Goal: Find specific page/section: Find specific page/section

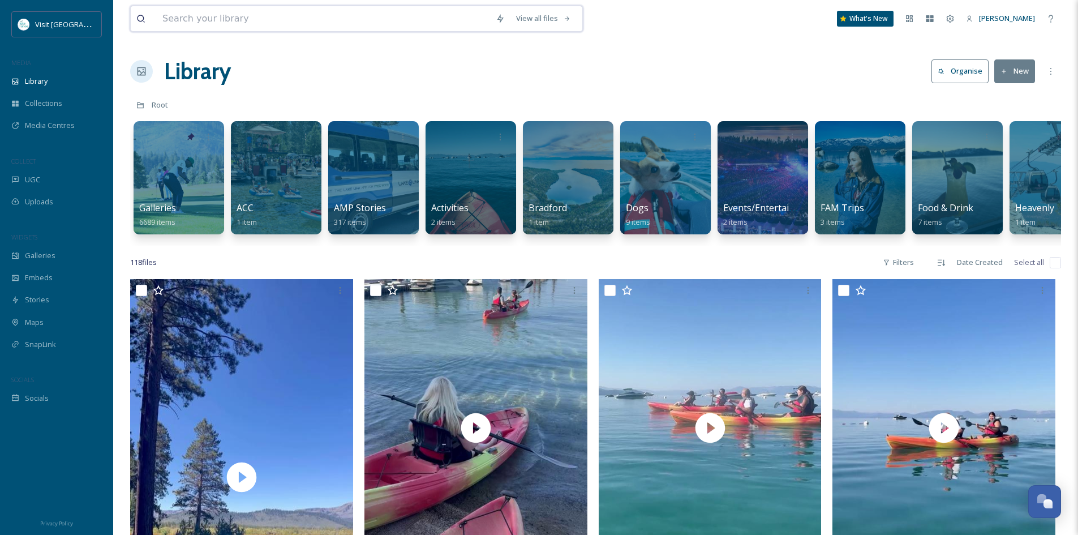
click at [186, 25] on input at bounding box center [323, 18] width 333 height 25
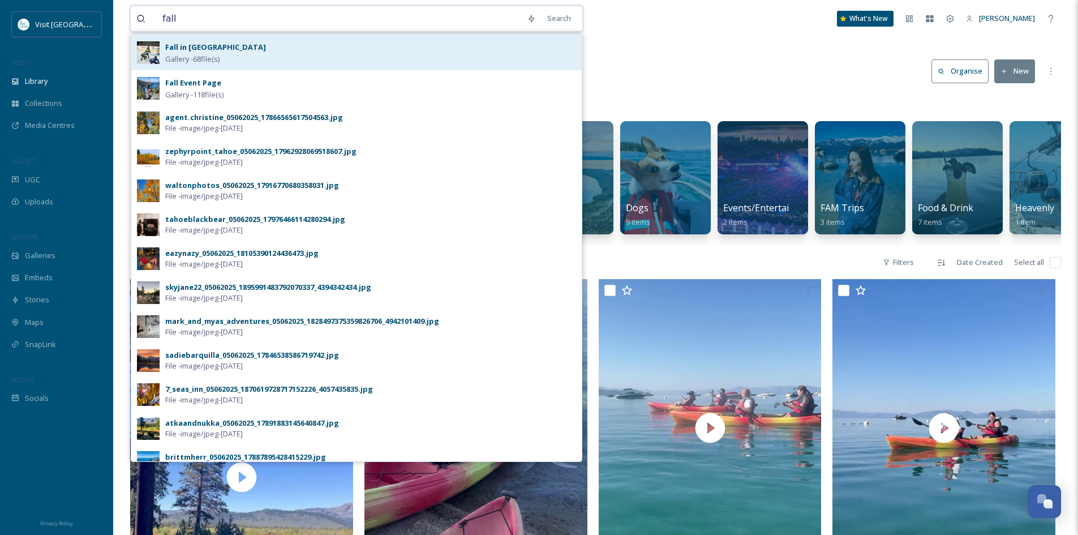
type input "fall"
click at [203, 49] on strong "Fall in [GEOGRAPHIC_DATA]" at bounding box center [215, 47] width 101 height 10
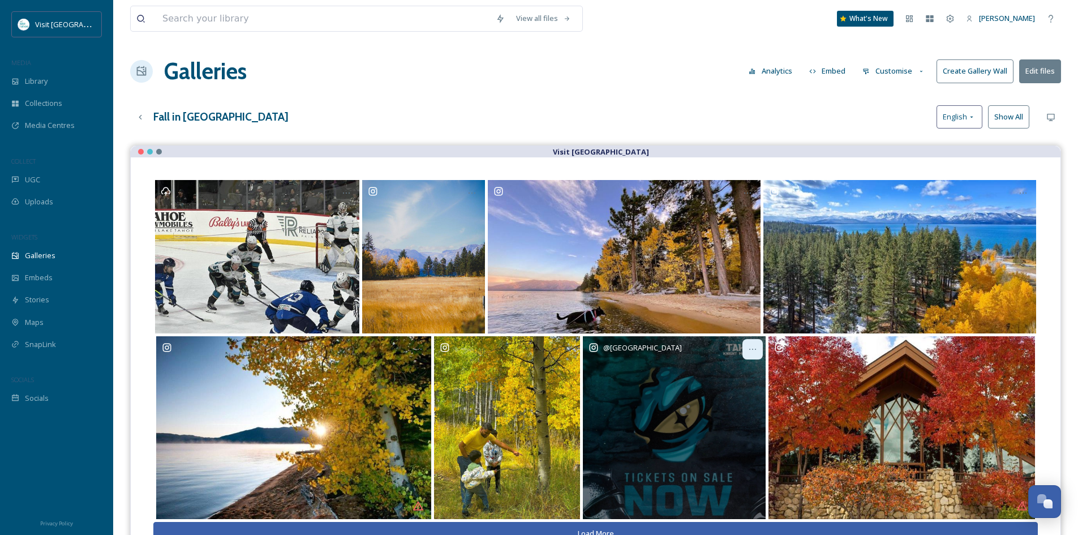
click at [751, 350] on icon at bounding box center [752, 349] width 9 height 9
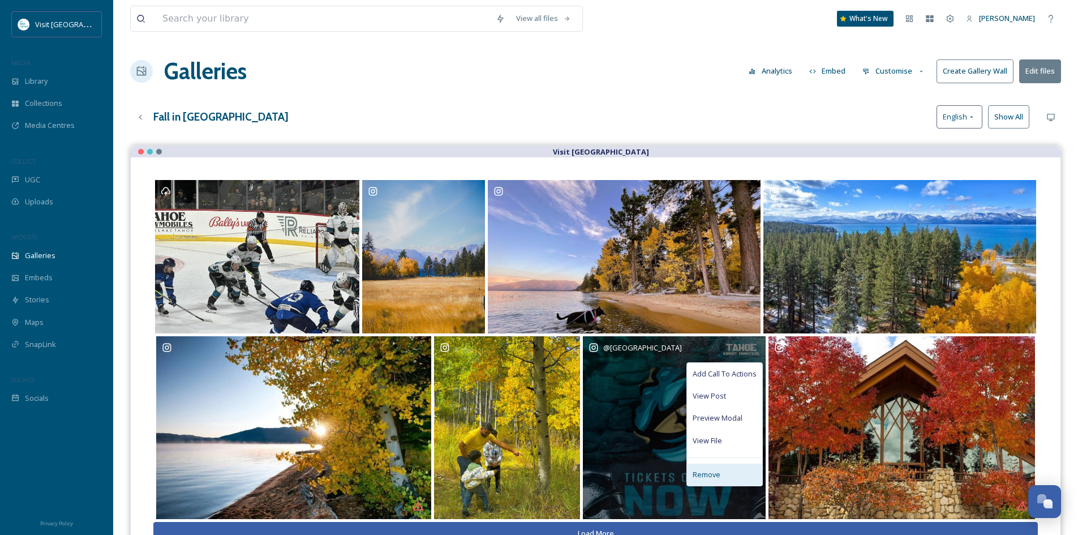
click at [706, 475] on span "Remove" at bounding box center [707, 474] width 28 height 11
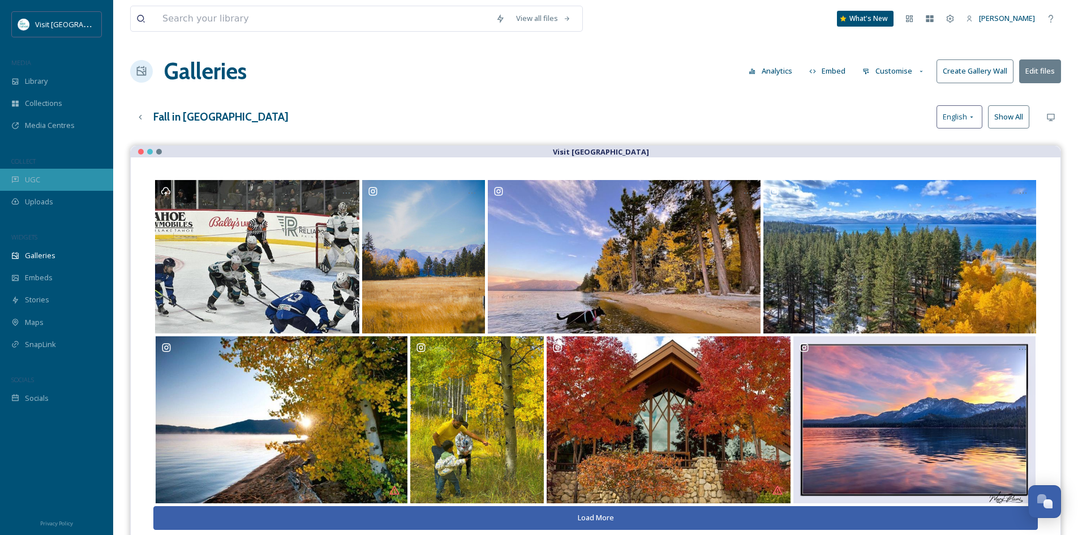
click at [37, 183] on span "UGC" at bounding box center [32, 179] width 15 height 11
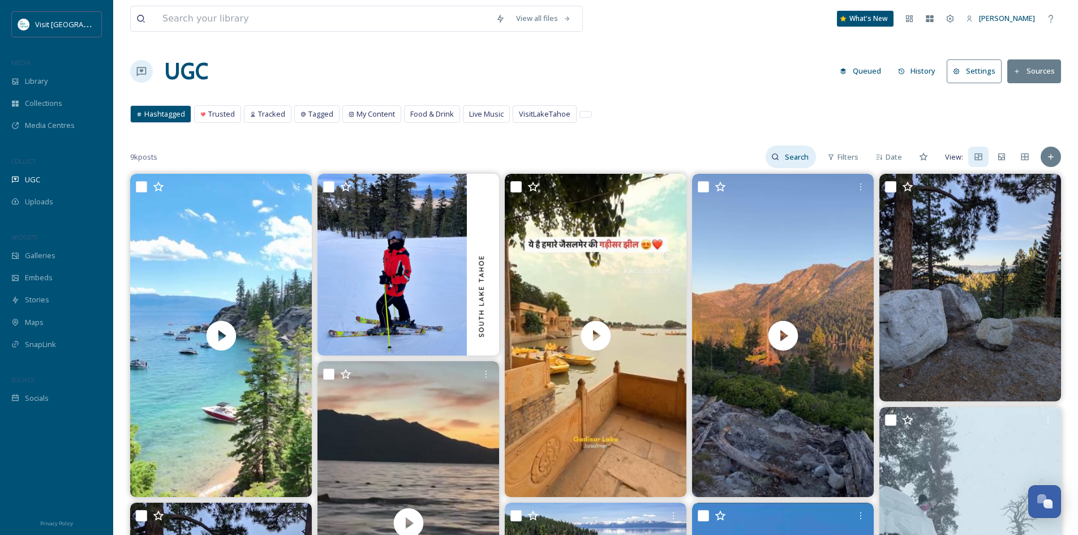
click at [791, 161] on input at bounding box center [797, 156] width 37 height 23
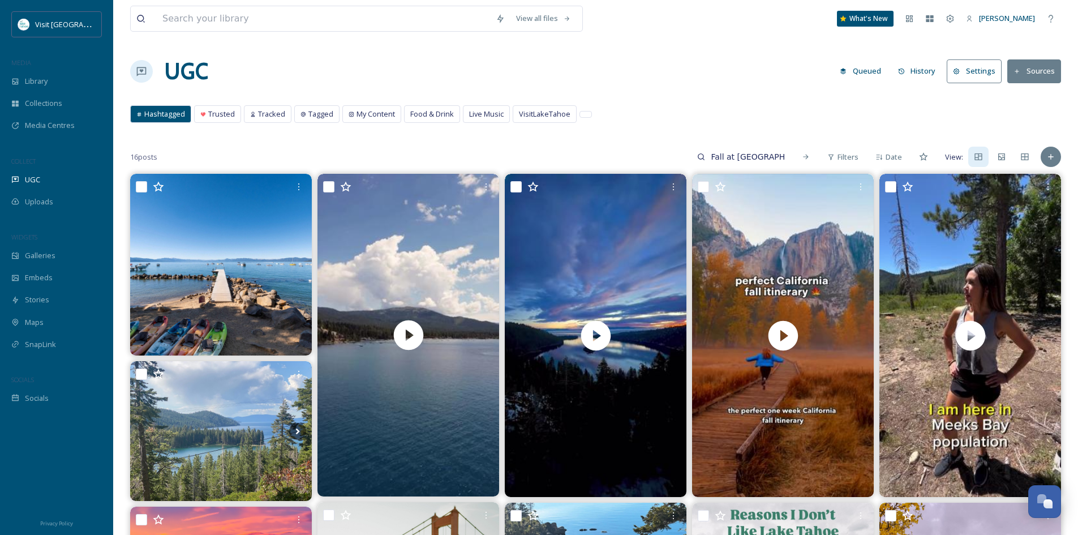
drag, startPoint x: 770, startPoint y: 160, endPoint x: 666, endPoint y: 157, distance: 104.2
click at [673, 157] on div "16 posts Fall at [GEOGRAPHIC_DATA] Filters Date View:" at bounding box center [595, 156] width 931 height 23
type input "e"
click at [42, 82] on span "Library" at bounding box center [36, 81] width 23 height 11
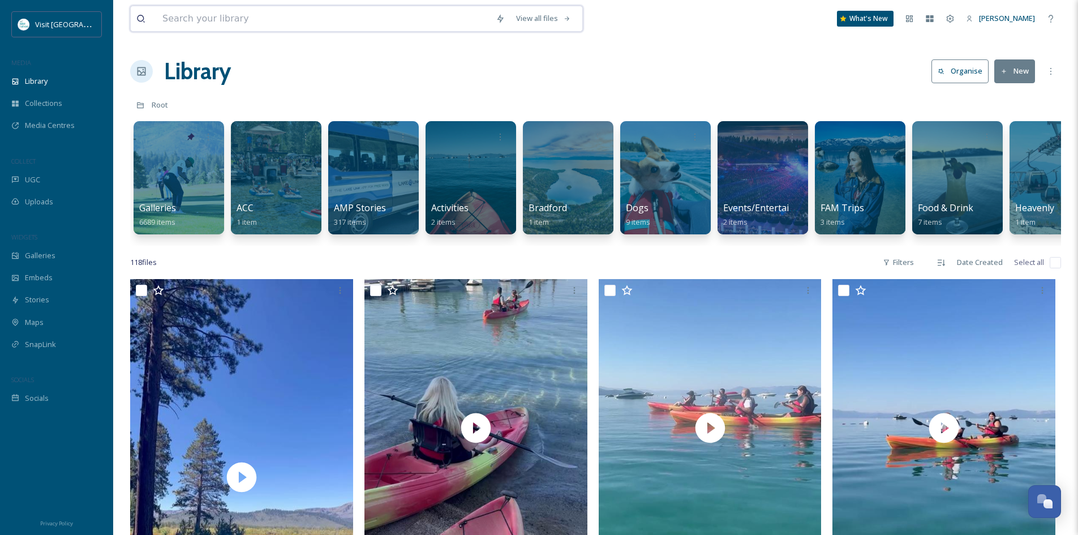
click at [217, 20] on input at bounding box center [323, 18] width 333 height 25
type input "fallen leaf"
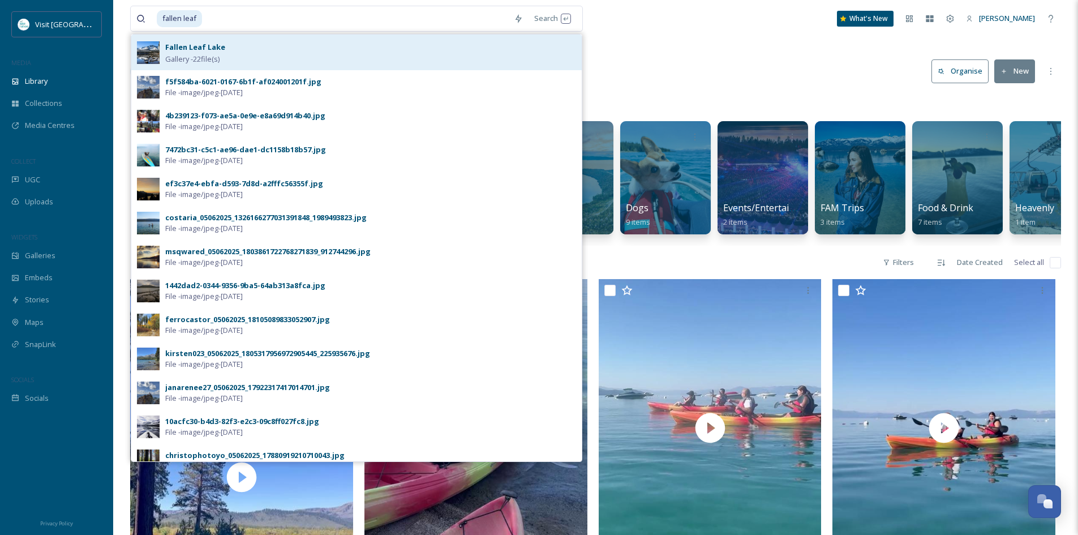
click at [219, 57] on span "Gallery - 22 file(s)" at bounding box center [192, 59] width 54 height 11
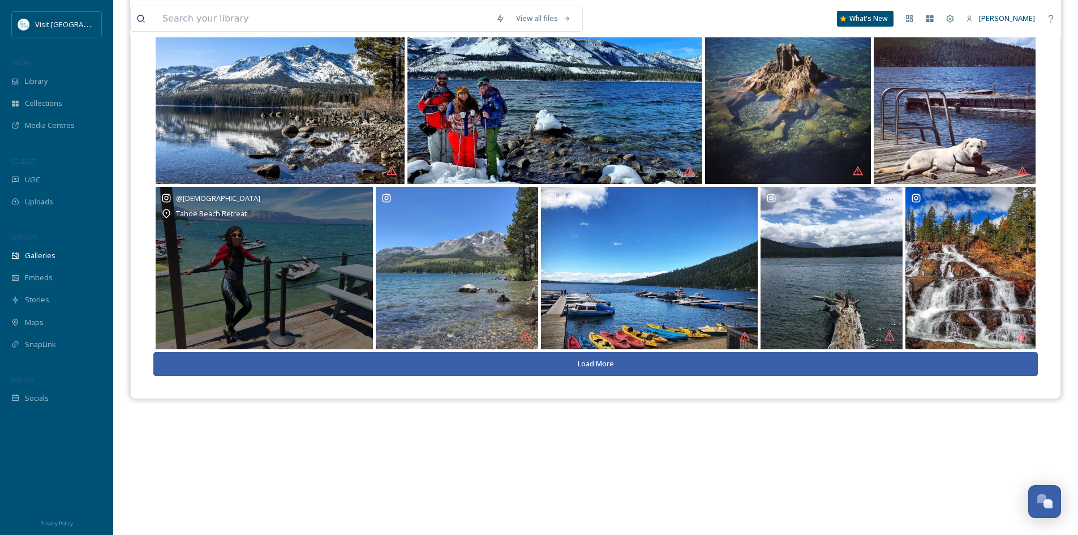
scroll to position [162, 0]
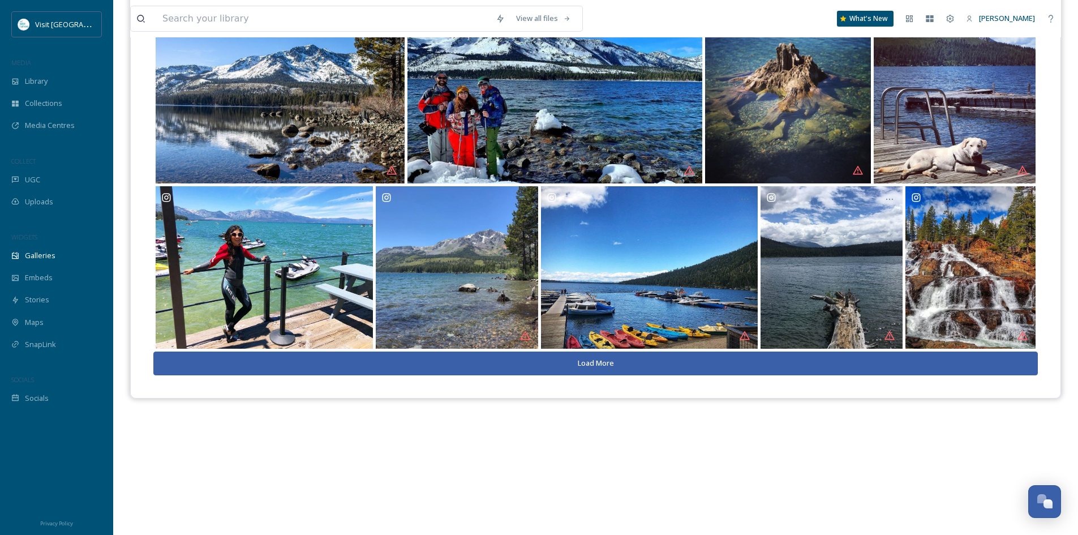
click at [592, 365] on button "Load More" at bounding box center [595, 363] width 885 height 23
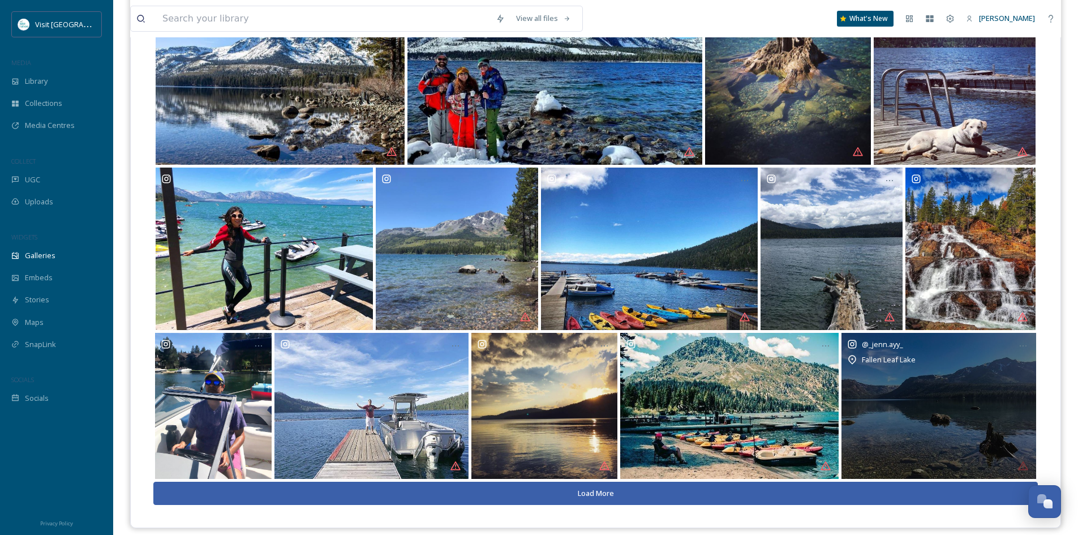
scroll to position [191, 0]
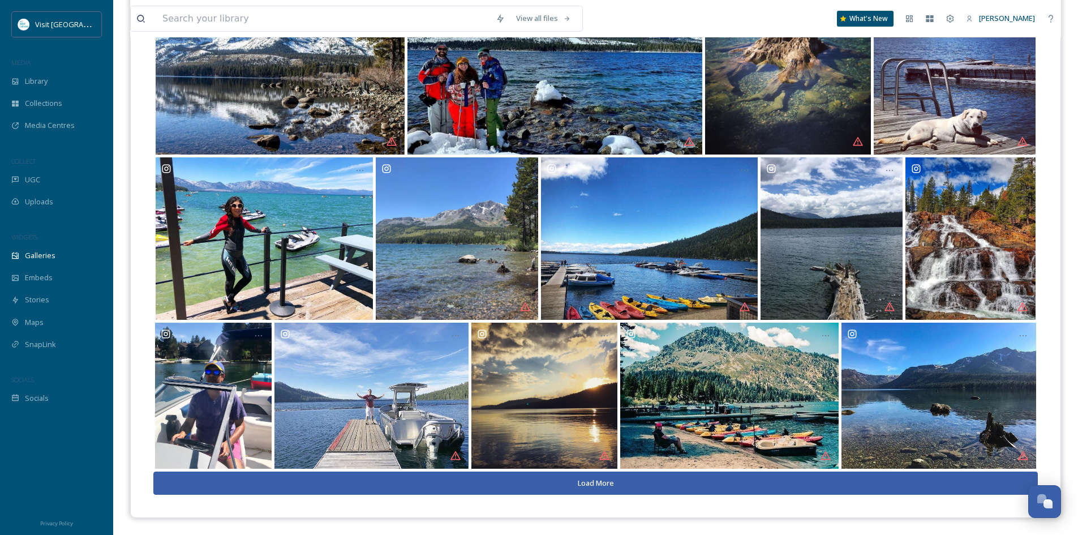
click at [580, 475] on button "Load More" at bounding box center [595, 483] width 885 height 23
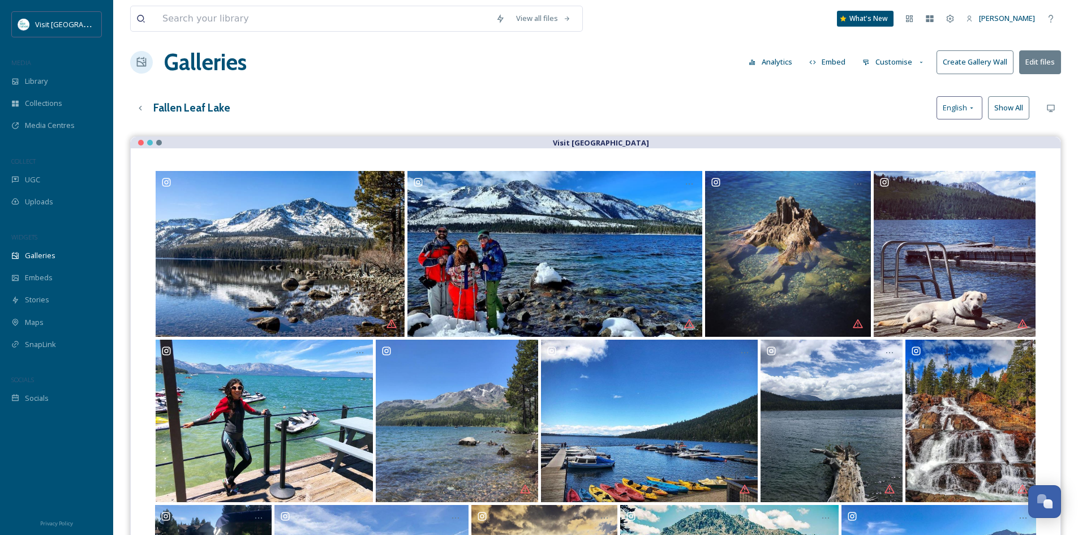
scroll to position [0, 0]
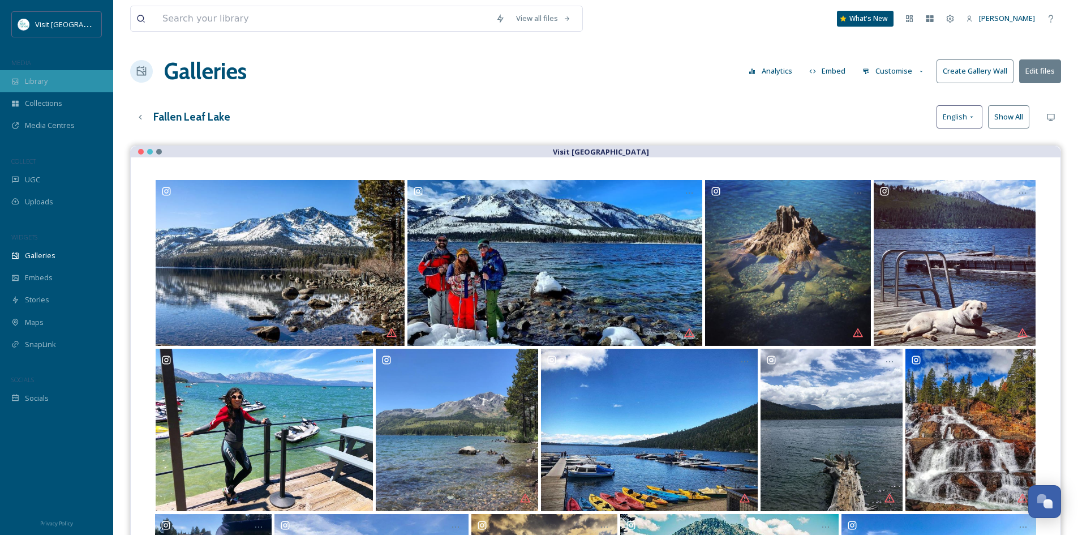
click at [44, 83] on span "Library" at bounding box center [36, 81] width 23 height 11
